Goal: Transaction & Acquisition: Purchase product/service

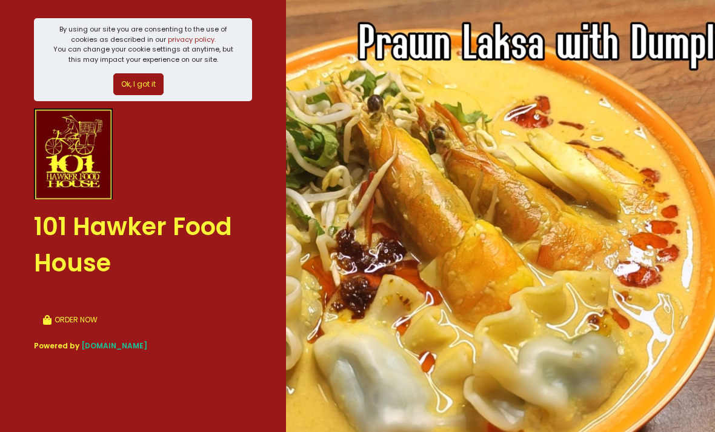
scroll to position [39, 0]
click at [52, 316] on icon "button" at bounding box center [48, 321] width 11 height 10
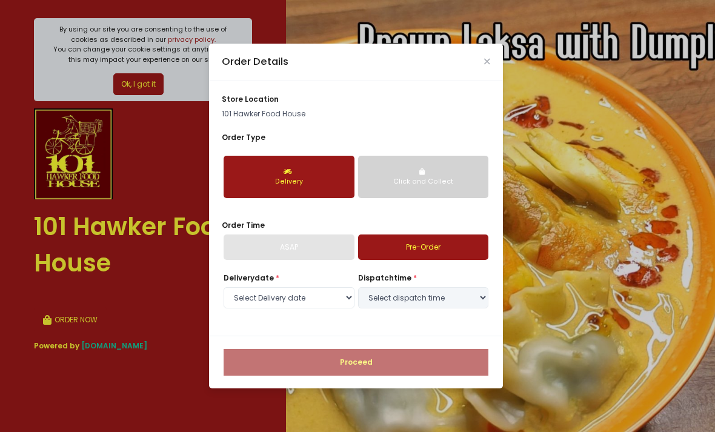
click at [51, 277] on div "Order Details store location 101 Hawker Food House Order Type Delivery Click an…" at bounding box center [357, 216] width 715 height 432
select select "[DATE]"
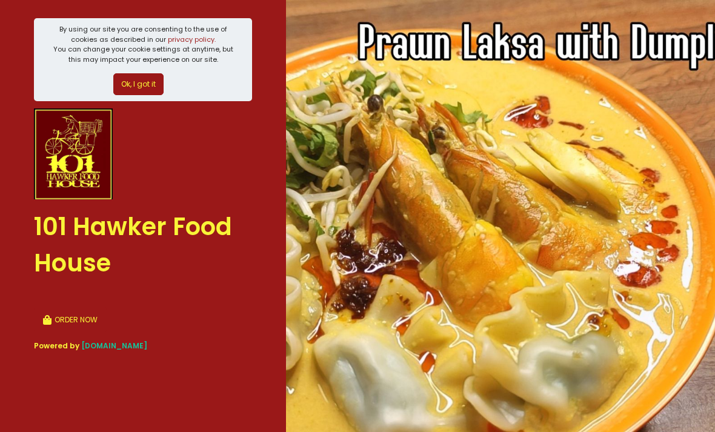
click at [52, 306] on button "ORDER NOW" at bounding box center [70, 319] width 73 height 27
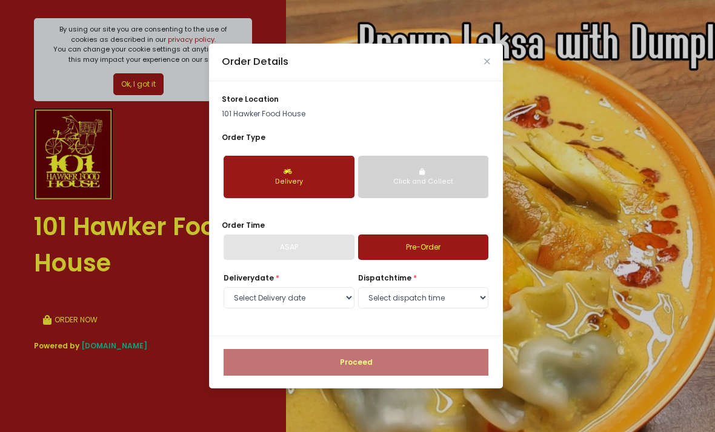
click at [451, 260] on link "Pre-Order" at bounding box center [423, 246] width 131 height 25
click at [349, 309] on select "Select Delivery date [DATE] [DATE] [DATE] [DATE] [DATE]" at bounding box center [288, 298] width 131 height 22
click at [422, 309] on select "Select dispatch time 10:00 AM - 10:30 AM 10:30 AM - 11:00 AM 11:00 AM - 11:30 A…" at bounding box center [423, 298] width 131 height 22
click at [329, 309] on select "Select Delivery date [DATE] [DATE] [DATE] [DATE] [DATE]" at bounding box center [288, 298] width 131 height 22
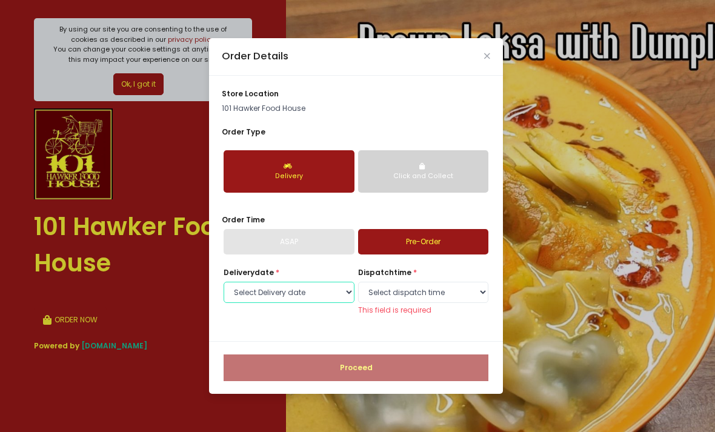
click at [340, 303] on select "Select Delivery date [DATE] [DATE] [DATE] [DATE] [DATE]" at bounding box center [288, 293] width 131 height 22
select select "[DATE]"
click at [450, 303] on select "Select dispatch time 10:00 AM - 10:30 AM 10:30 AM - 11:00 AM 11:00 AM - 11:30 A…" at bounding box center [423, 293] width 131 height 22
select select "11:30"
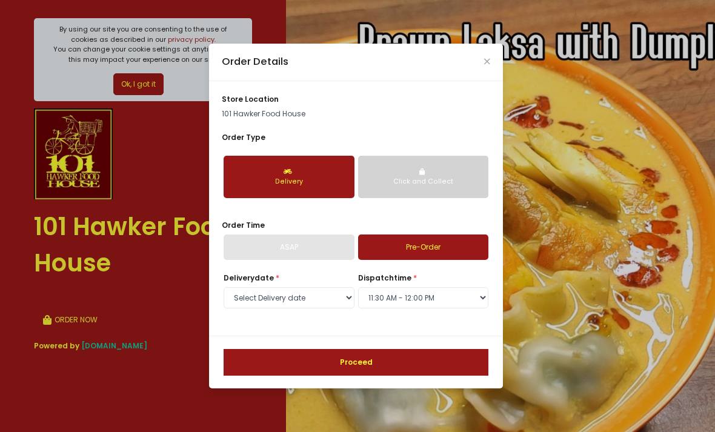
click at [438, 376] on button "Proceed" at bounding box center [355, 362] width 265 height 27
